Goal: Information Seeking & Learning: Learn about a topic

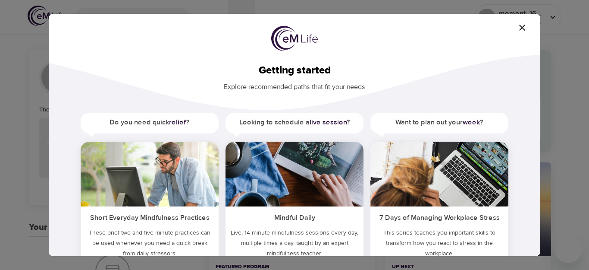
click at [308, 169] on img at bounding box center [295, 173] width 138 height 65
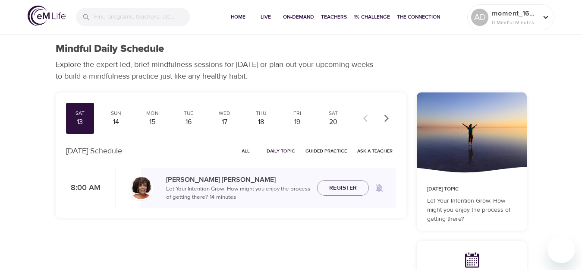
checkbox input "true"
click at [116, 116] on div "Sun" at bounding box center [116, 113] width 22 height 7
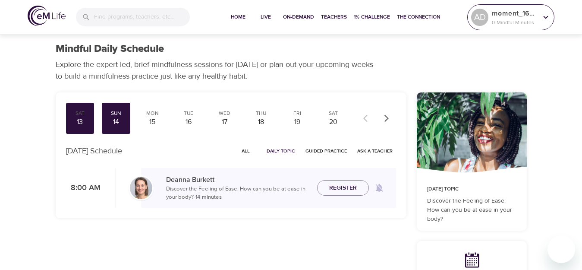
click at [503, 11] on p "moment_1662510050" at bounding box center [515, 13] width 46 height 10
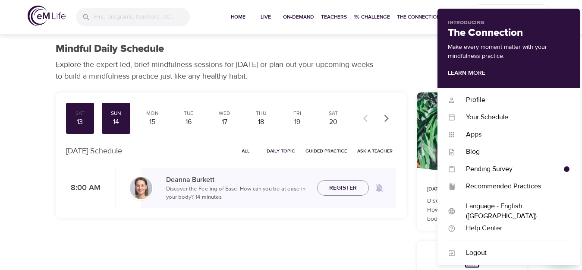
click at [386, 35] on div "Mindful Daily Schedule Explore the expert-led, brief mindfulness sessions for […" at bounding box center [291, 62] width 492 height 60
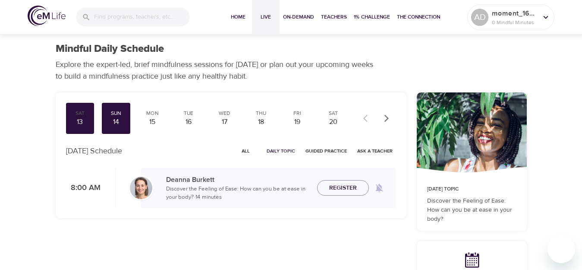
click at [263, 16] on span "Live" at bounding box center [265, 17] width 21 height 9
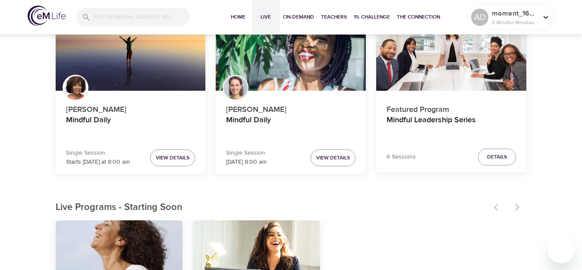
scroll to position [110, 0]
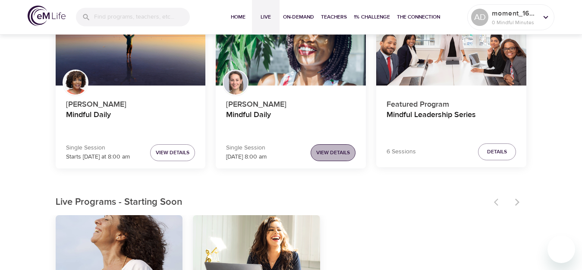
click at [333, 154] on span "View Details" at bounding box center [333, 152] width 34 height 9
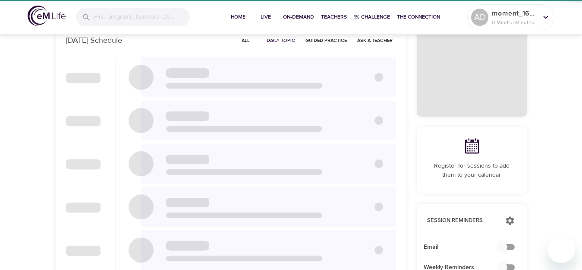
checkbox input "true"
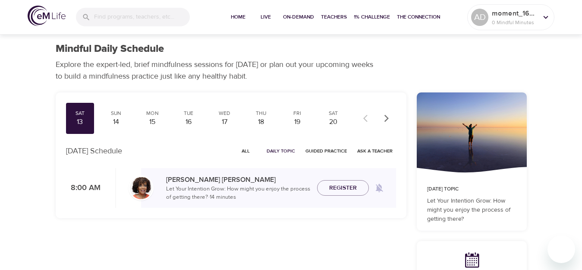
click at [53, 15] on img at bounding box center [47, 16] width 38 height 20
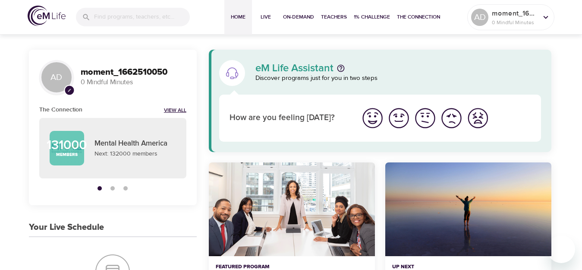
click at [173, 111] on link "View All" at bounding box center [175, 110] width 22 height 7
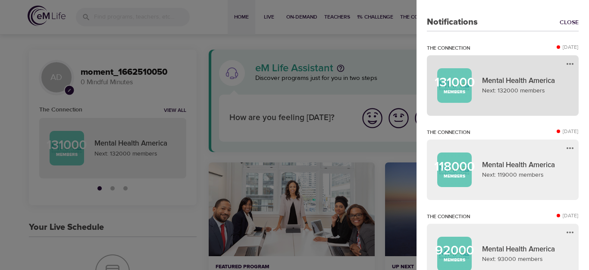
click at [509, 81] on p "Mental Health America" at bounding box center [525, 80] width 86 height 11
